Goal: Information Seeking & Learning: Check status

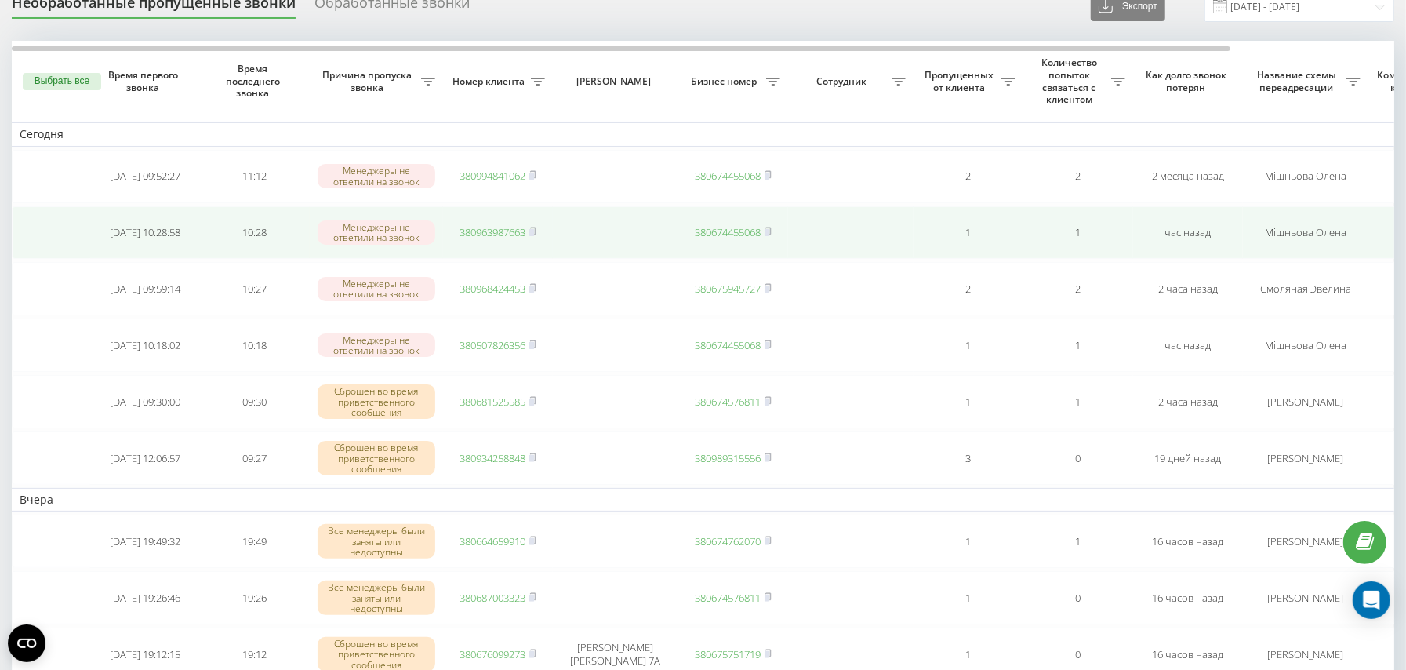
scroll to position [104, 0]
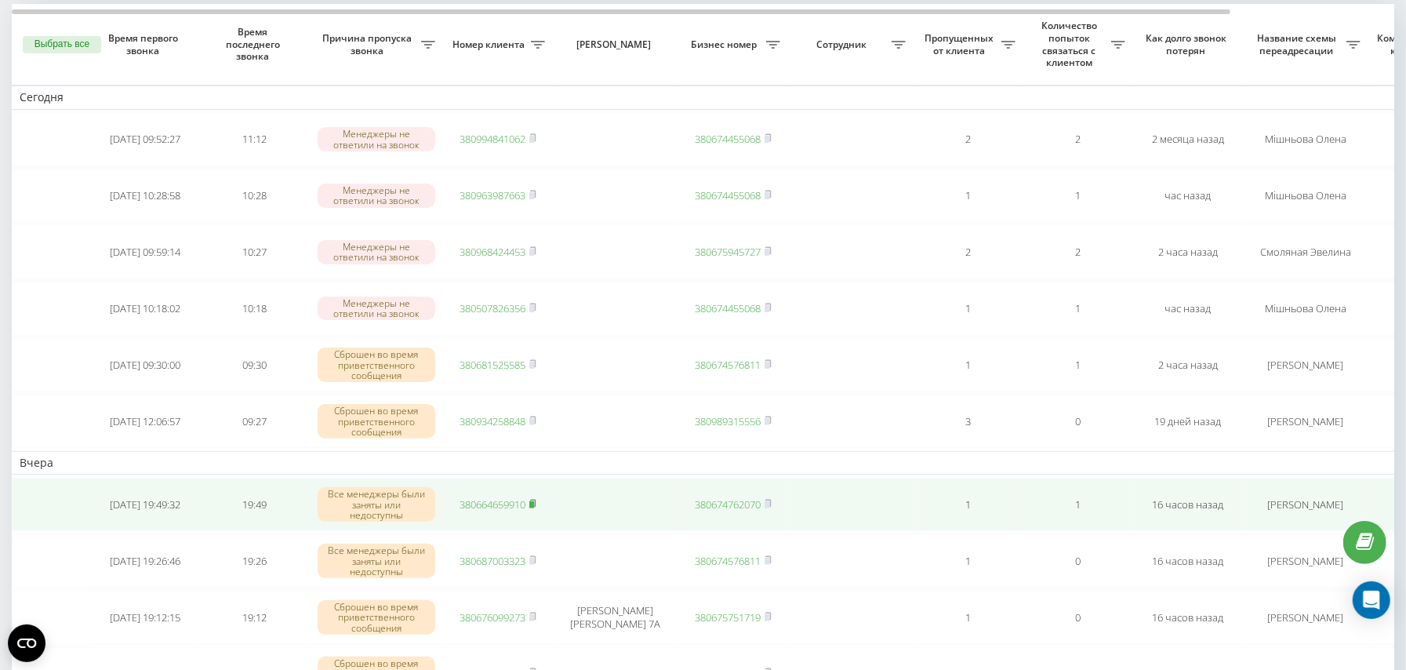
click at [533, 506] on rect at bounding box center [531, 504] width 5 height 7
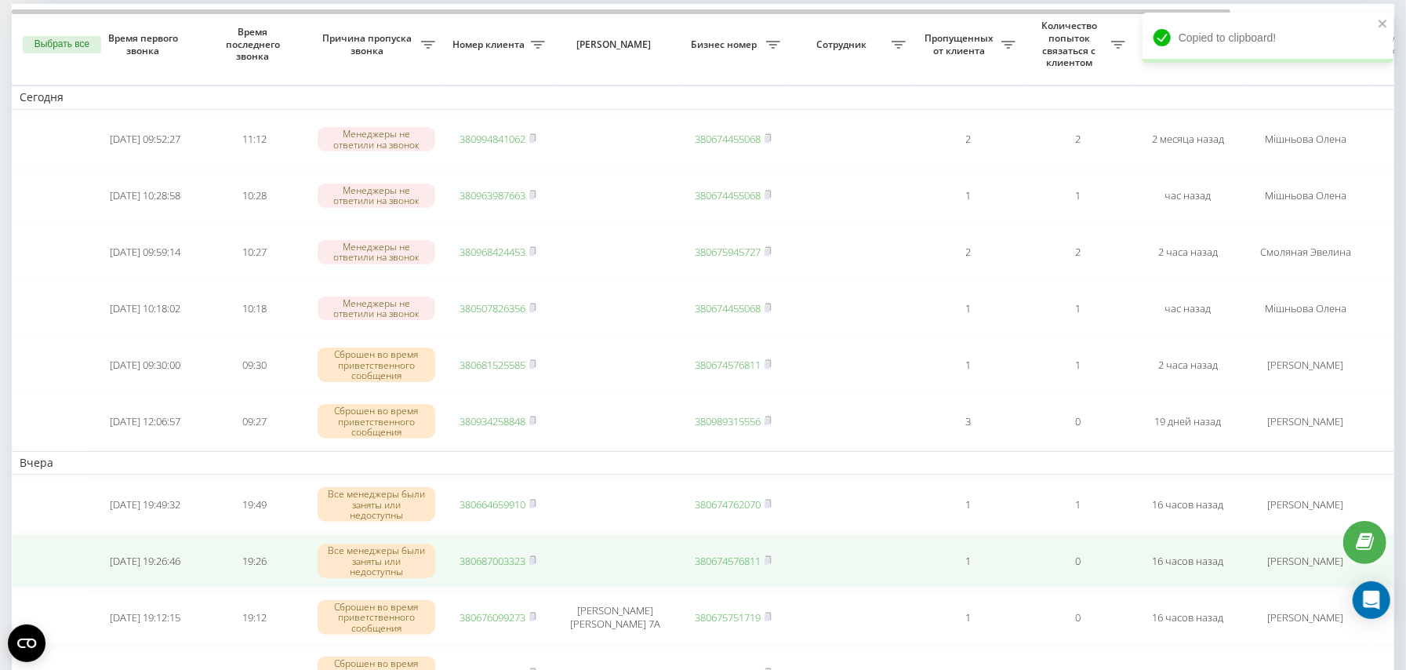
click at [528, 565] on span "380687003323" at bounding box center [497, 561] width 77 height 14
drag, startPoint x: 534, startPoint y: 565, endPoint x: 536, endPoint y: 579, distance: 14.3
click at [534, 565] on rect at bounding box center [531, 560] width 5 height 7
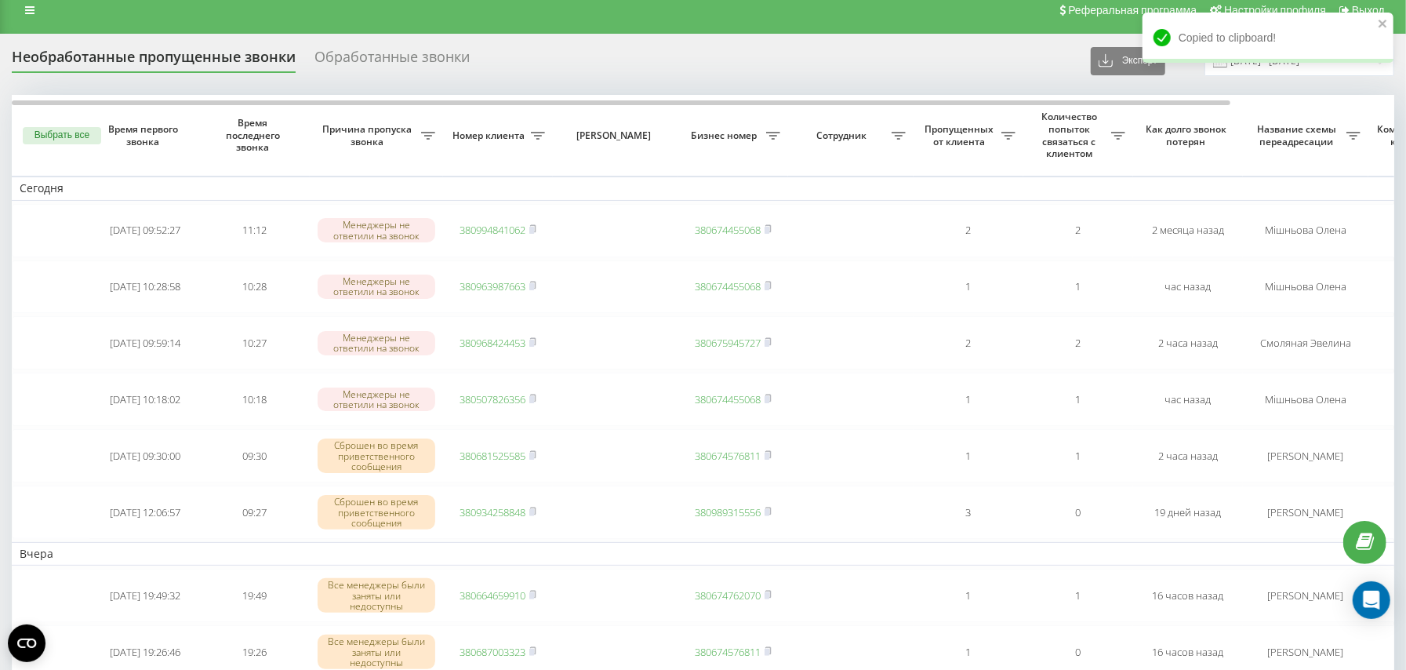
scroll to position [0, 0]
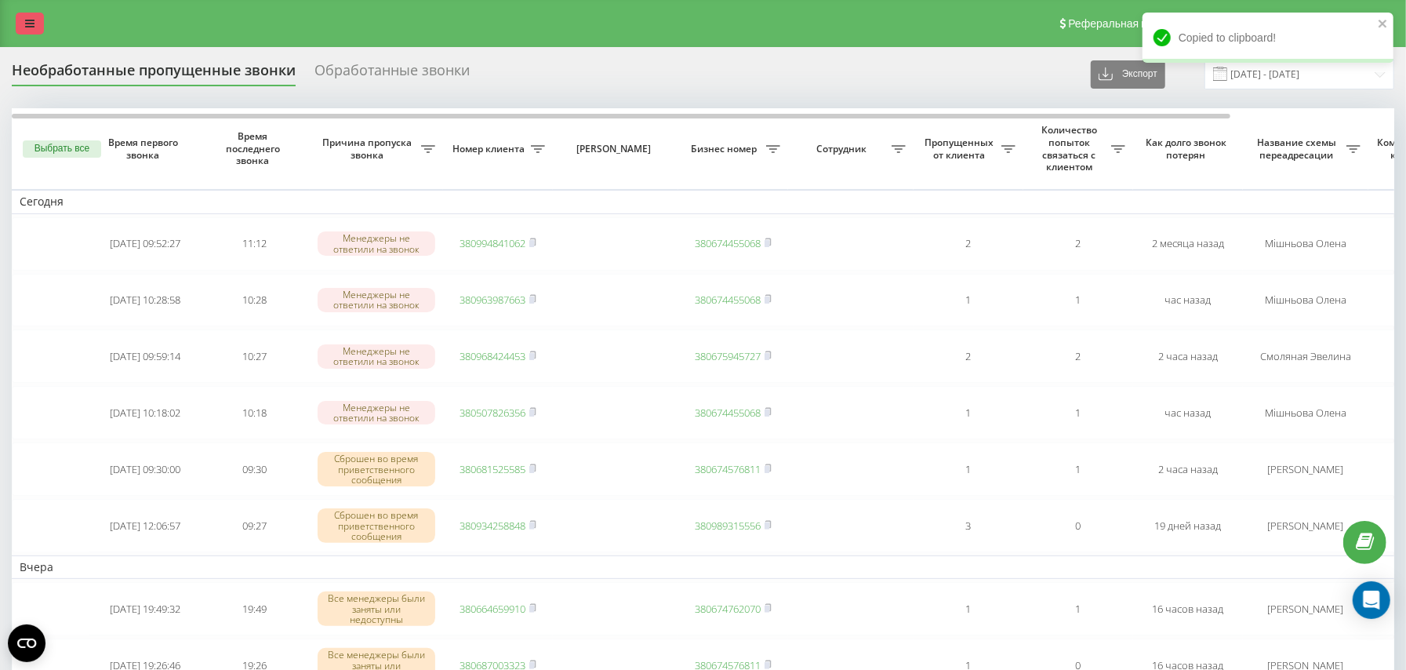
click at [17, 27] on link at bounding box center [30, 24] width 28 height 22
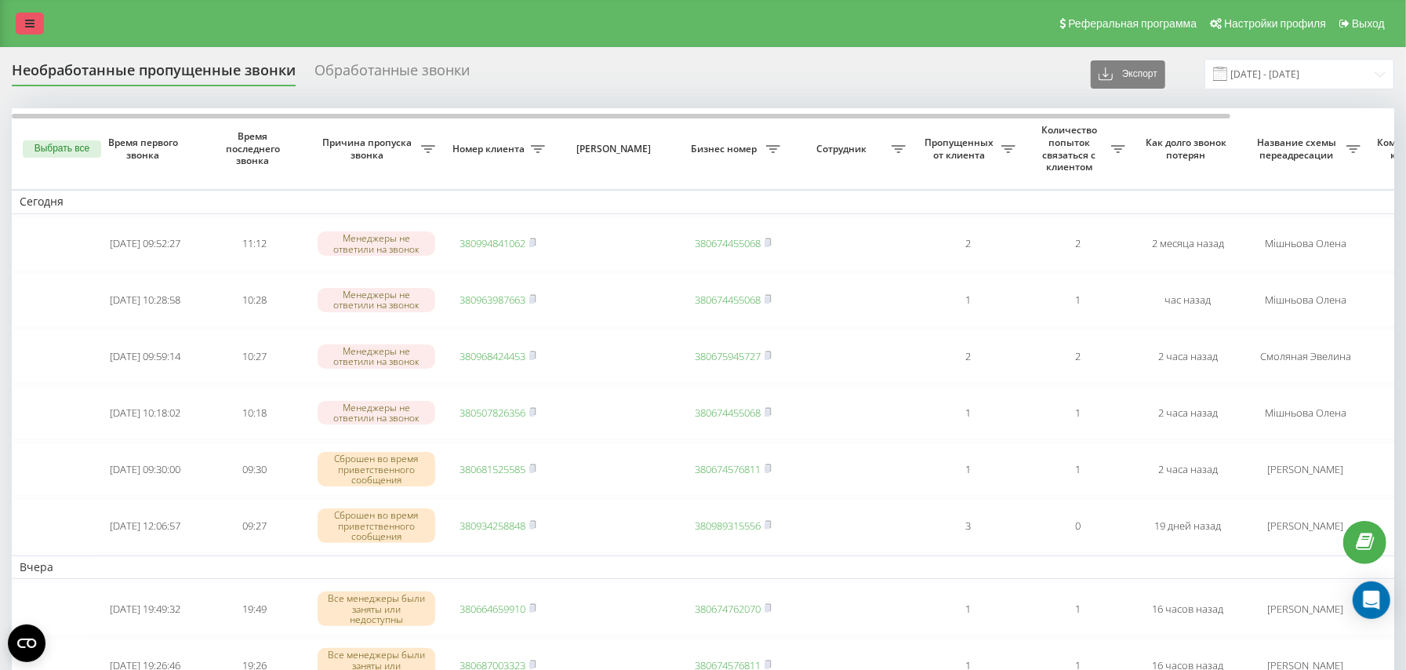
click at [25, 32] on link at bounding box center [30, 24] width 28 height 22
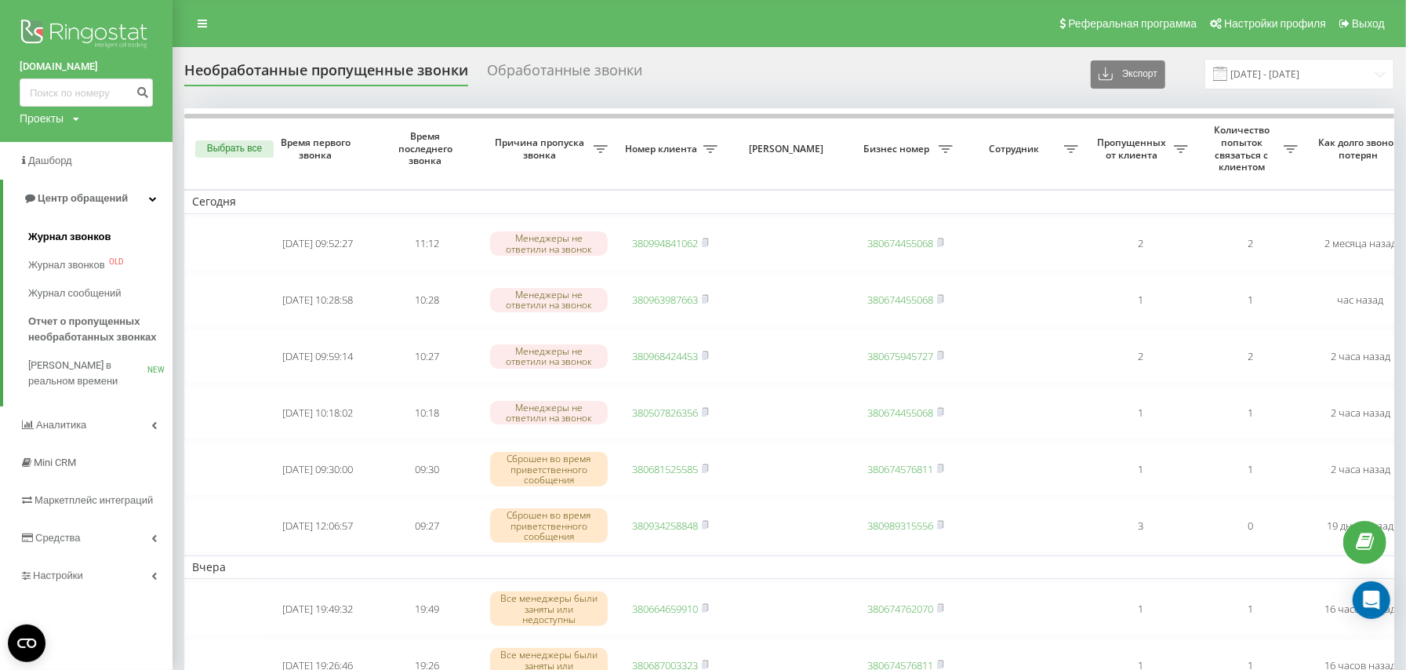
click at [70, 234] on span "Журнал звонков" at bounding box center [69, 237] width 82 height 16
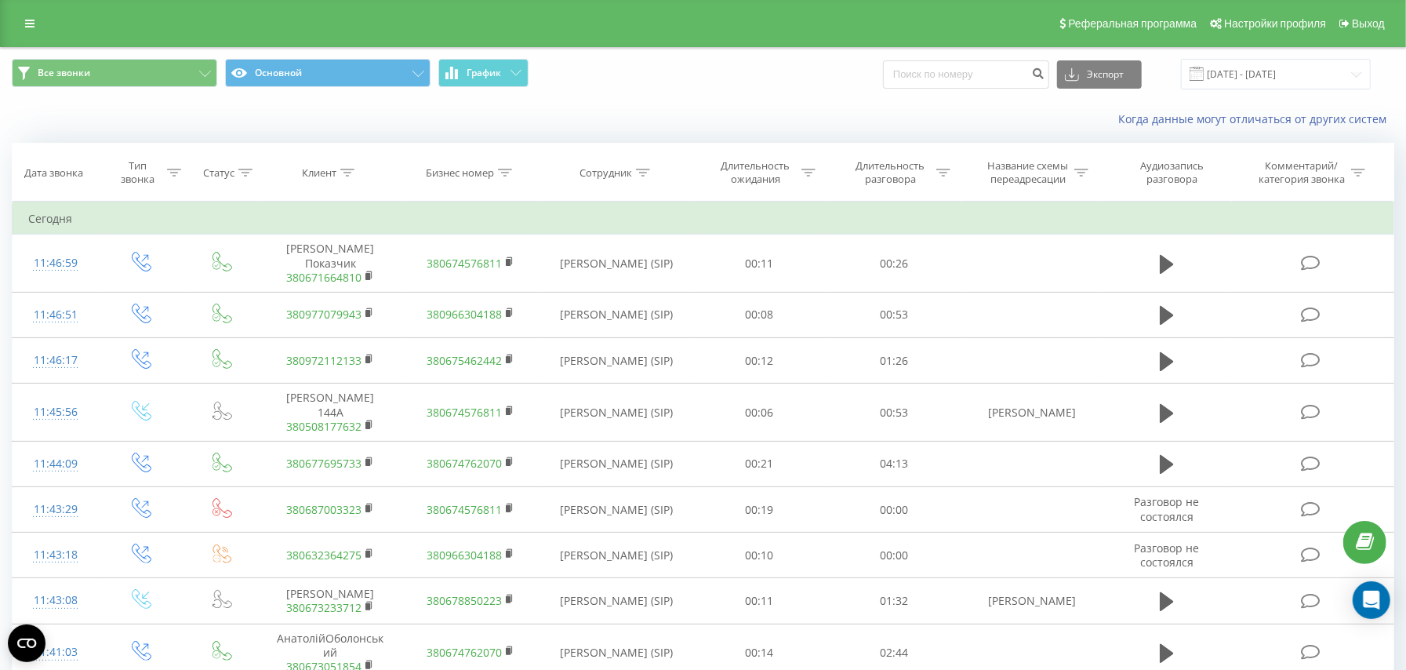
click at [644, 173] on icon at bounding box center [643, 173] width 14 height 8
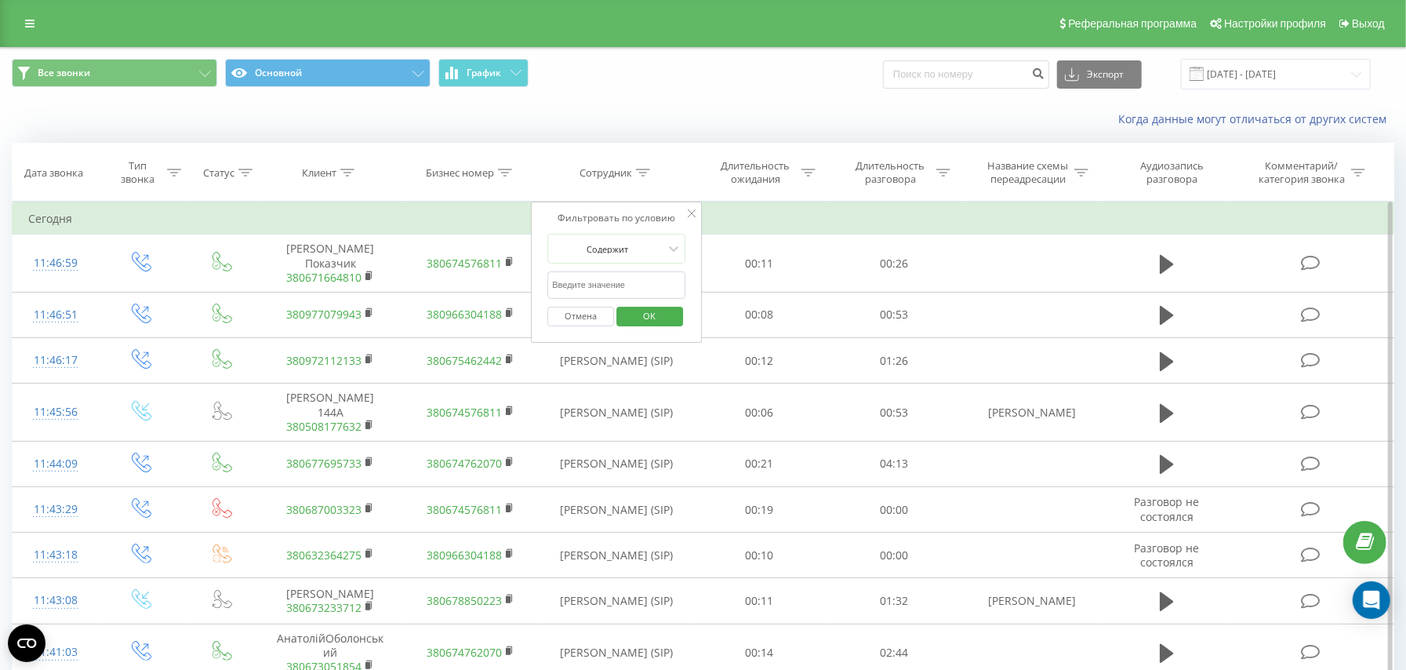
click at [619, 283] on input "text" at bounding box center [616, 284] width 138 height 27
type input "Юнак"
click at [632, 328] on div "Отмена OK" at bounding box center [616, 316] width 138 height 35
click at [635, 312] on span "OK" at bounding box center [650, 315] width 44 height 24
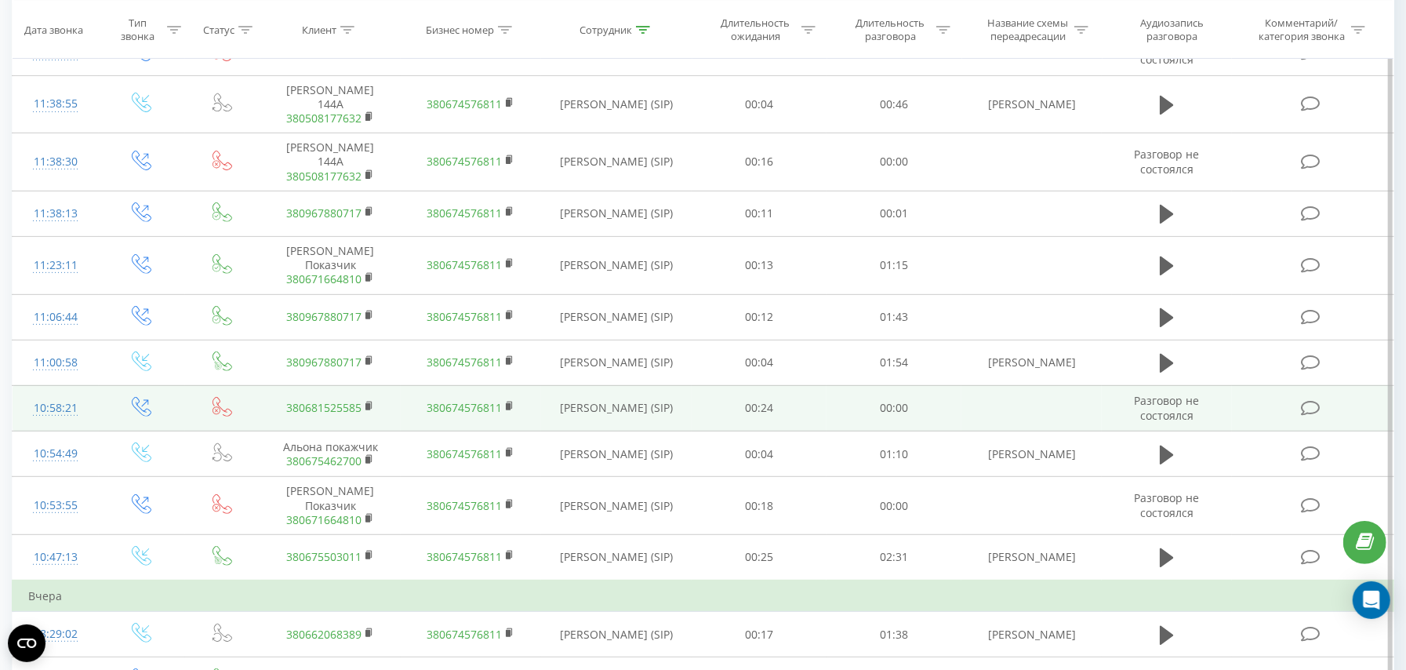
scroll to position [355, 0]
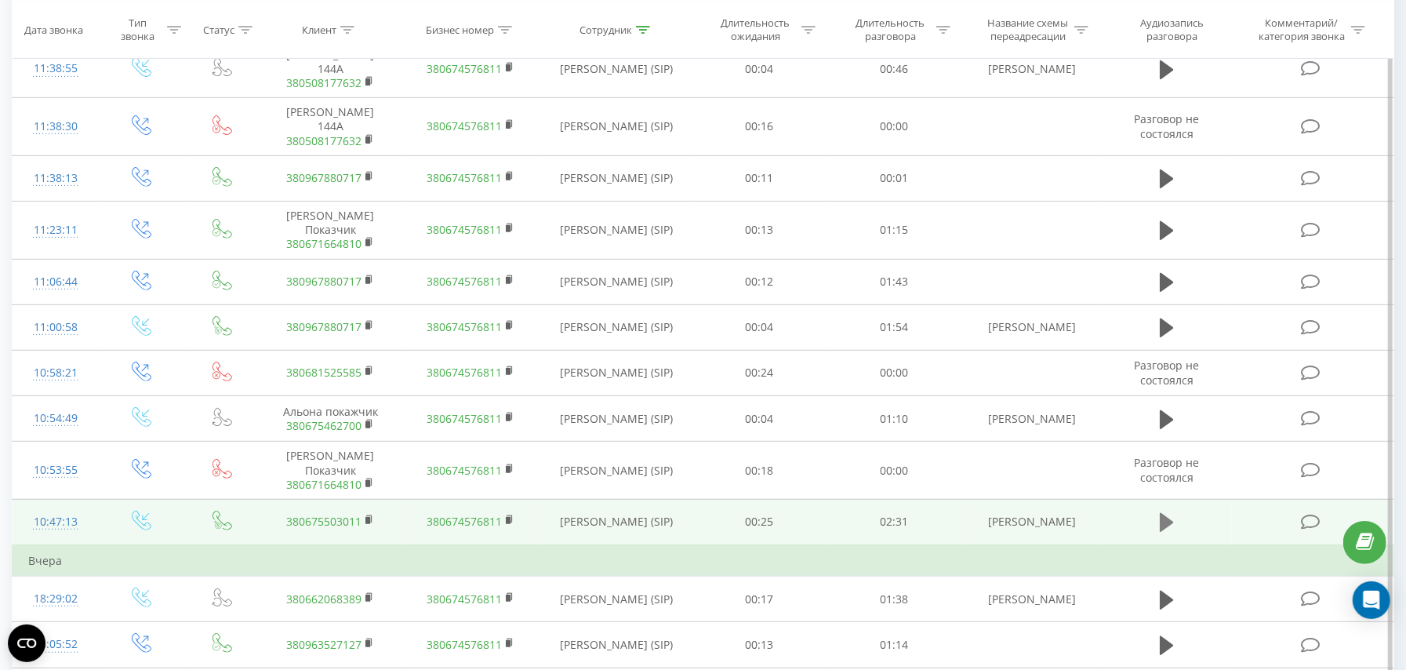
click at [1164, 527] on icon at bounding box center [1167, 522] width 14 height 19
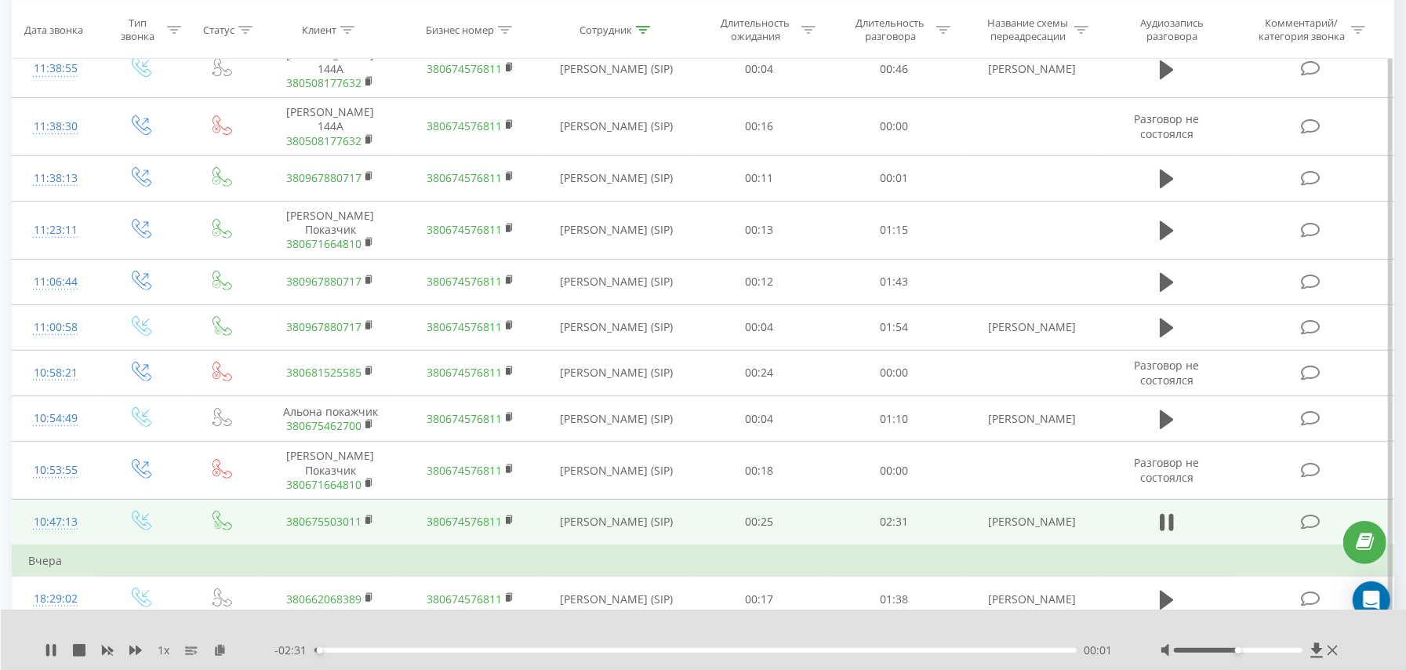
click at [377, 651] on div "00:01" at bounding box center [695, 650] width 762 height 5
click at [1160, 532] on icon at bounding box center [1167, 522] width 14 height 22
click at [368, 524] on rect at bounding box center [367, 520] width 5 height 7
click at [720, 534] on td "00:25" at bounding box center [759, 522] width 135 height 46
click at [368, 524] on rect at bounding box center [367, 520] width 5 height 7
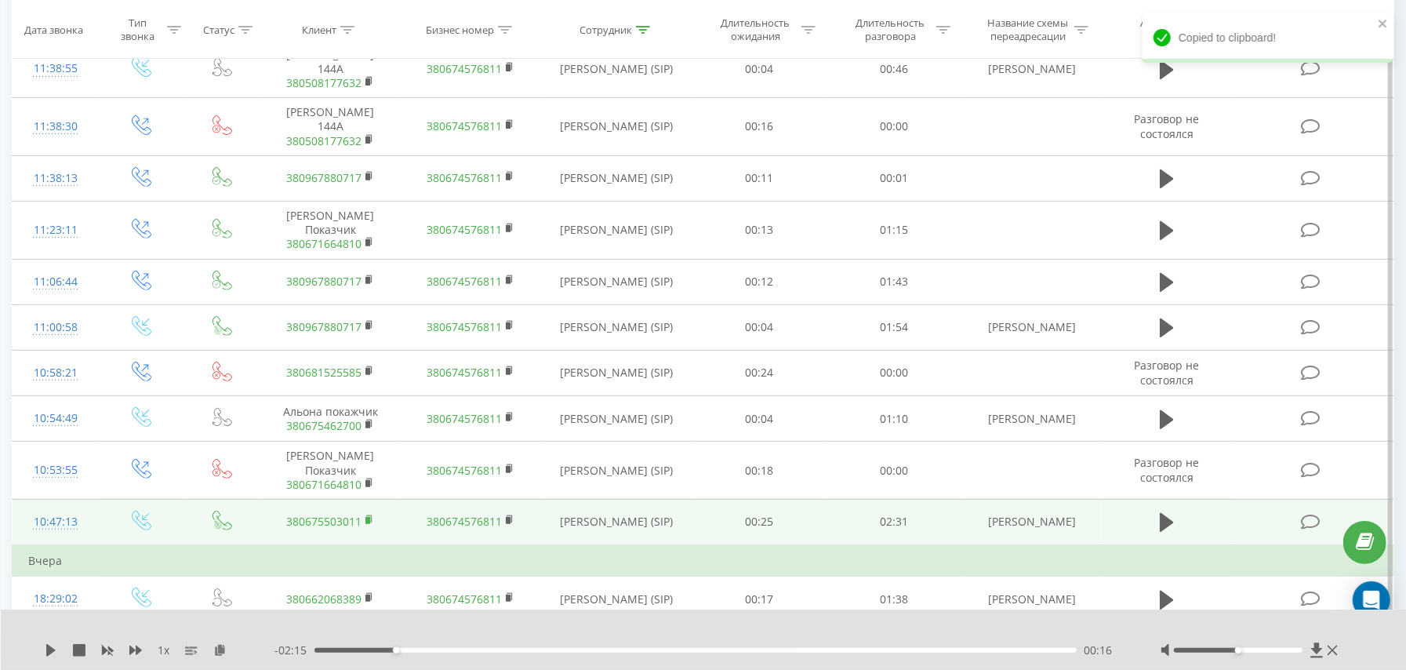
click at [371, 525] on icon at bounding box center [369, 519] width 9 height 11
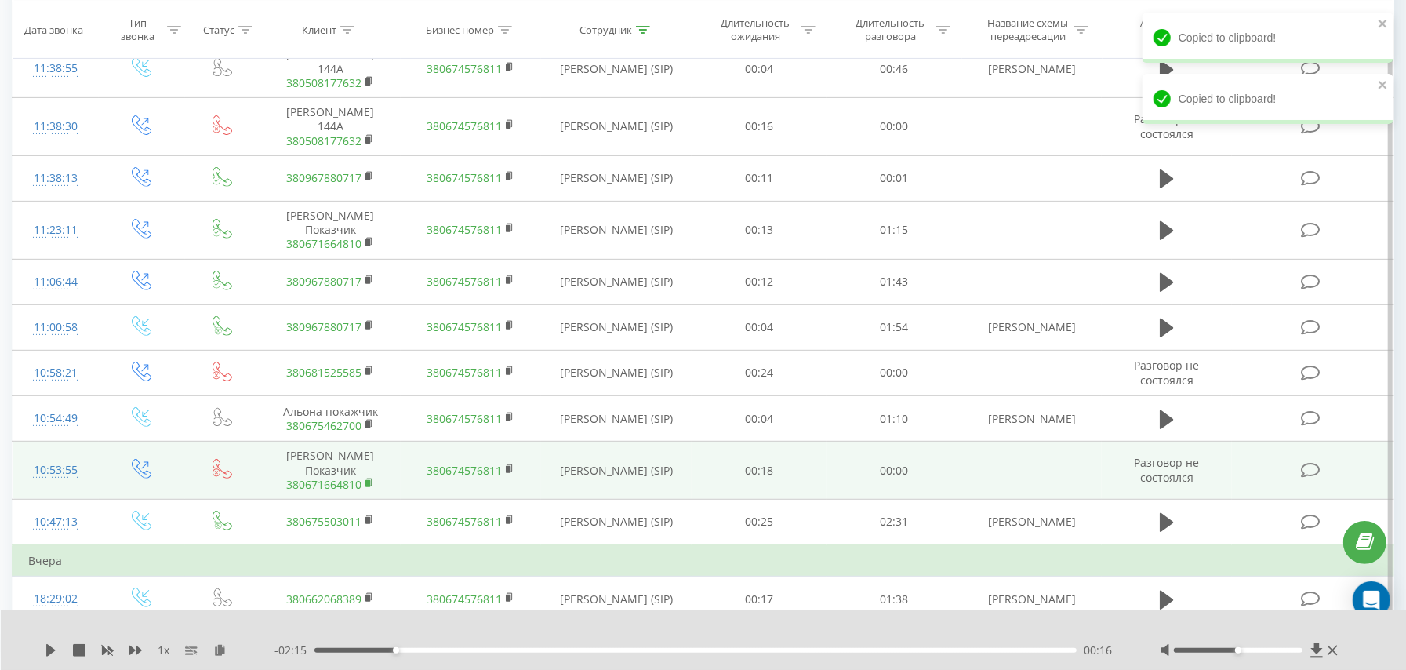
click at [371, 486] on icon at bounding box center [369, 482] width 9 height 11
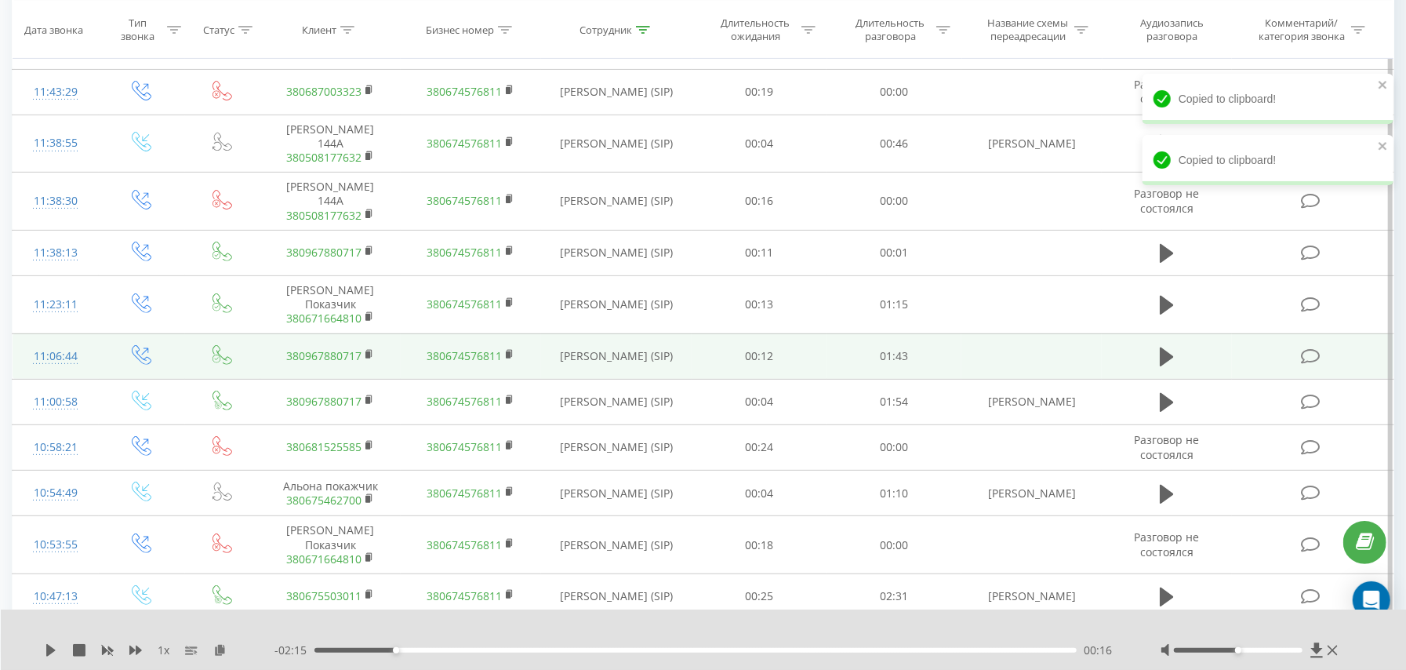
scroll to position [251, 0]
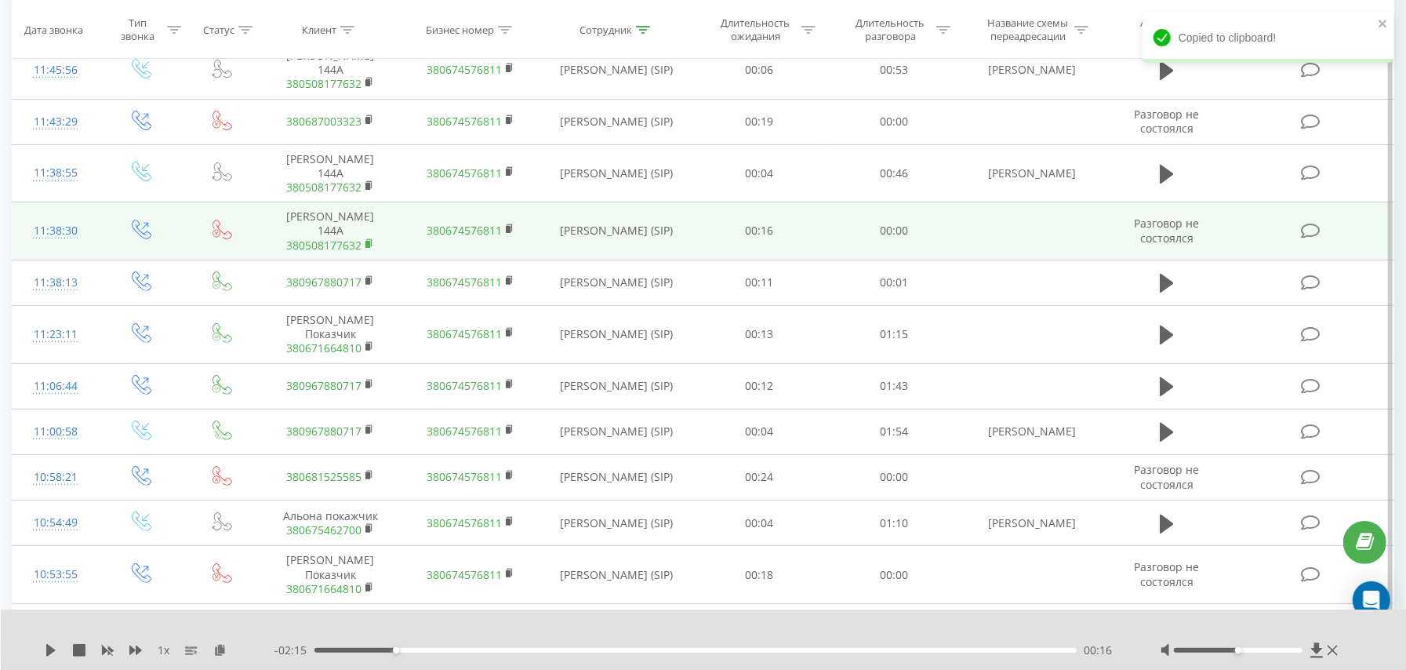
click at [367, 245] on icon at bounding box center [369, 243] width 9 height 11
click at [370, 245] on rect at bounding box center [367, 244] width 5 height 7
